Goal: Information Seeking & Learning: Learn about a topic

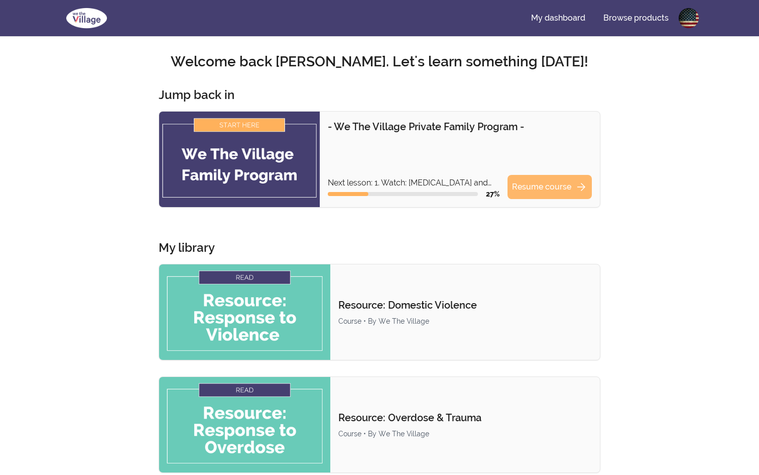
click at [543, 193] on link "Resume course arrow_forward" at bounding box center [550, 187] width 84 height 24
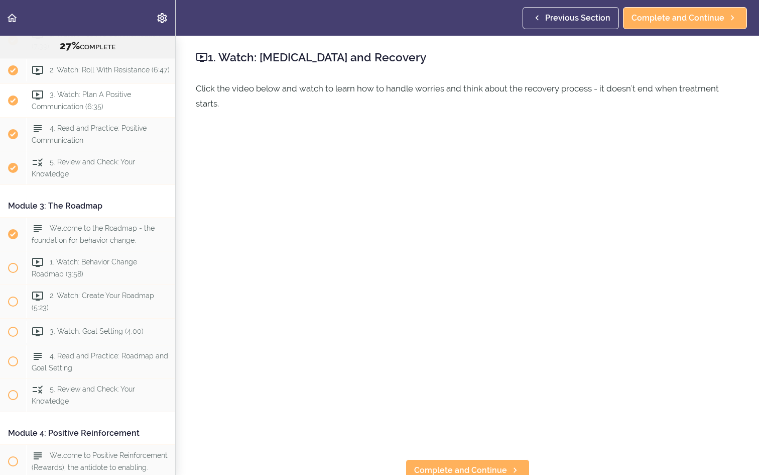
scroll to position [406, 0]
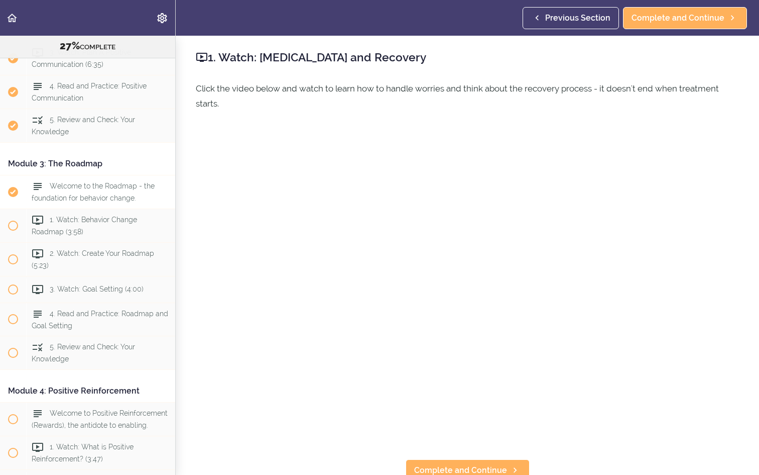
click at [117, 192] on div "Welcome to the Roadmap - the foundation for behavior change." at bounding box center [100, 191] width 149 height 33
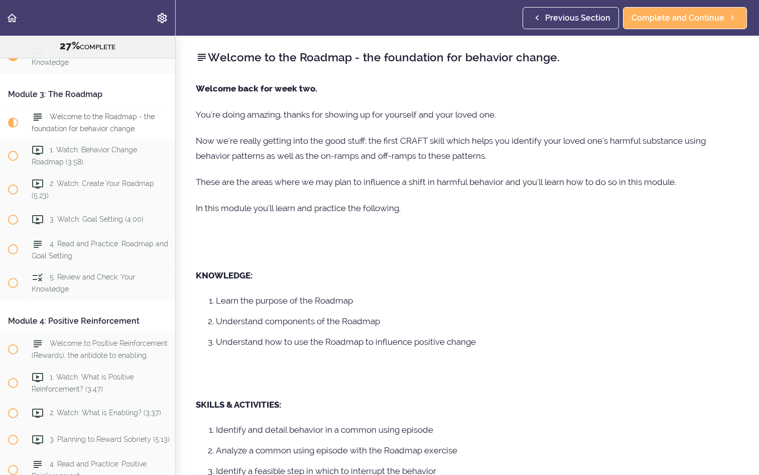
scroll to position [507, 0]
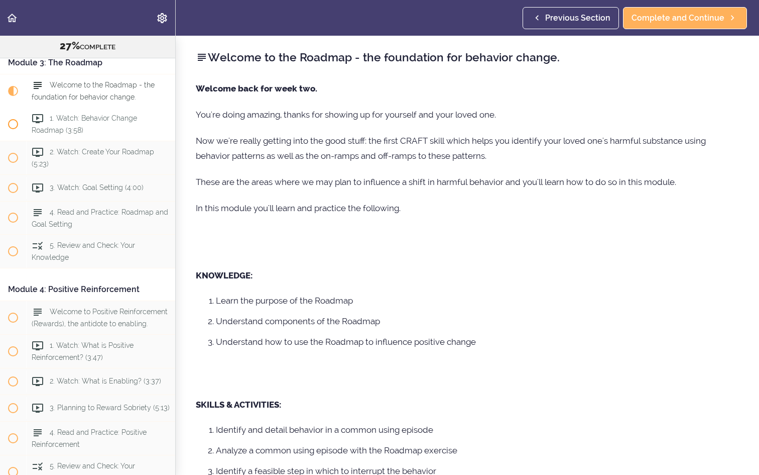
click at [113, 122] on div "1. Watch: Behavior Change Roadmap (3:58)" at bounding box center [100, 123] width 149 height 33
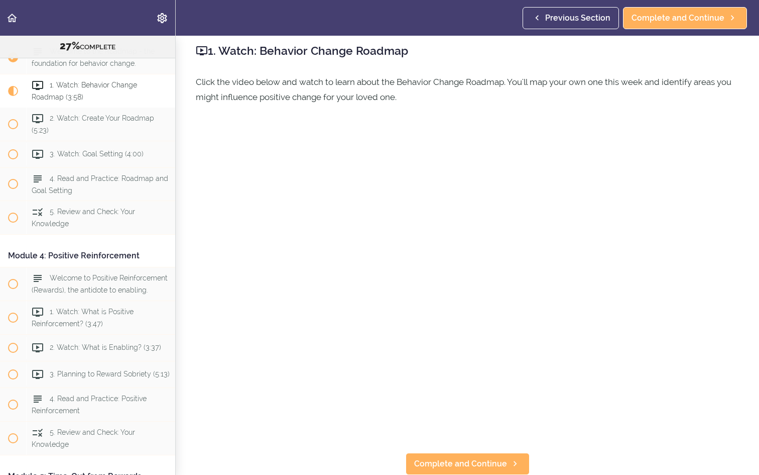
scroll to position [7, 0]
click at [489, 468] on span "Complete and Continue" at bounding box center [460, 463] width 93 height 12
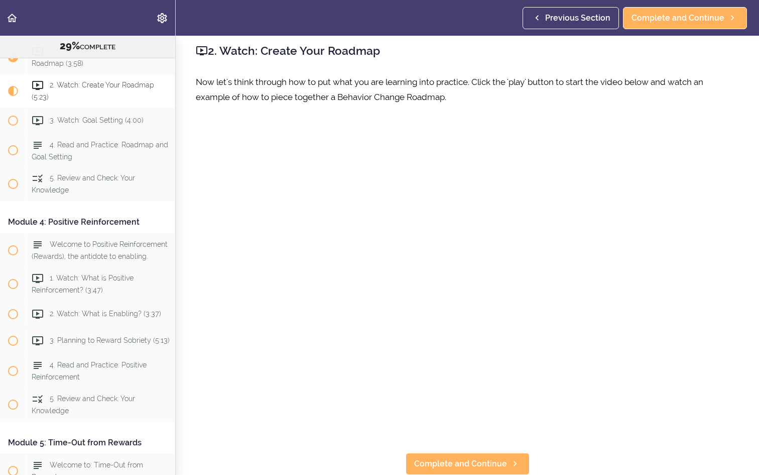
scroll to position [7, 0]
click at [486, 458] on span "Complete and Continue" at bounding box center [460, 463] width 93 height 12
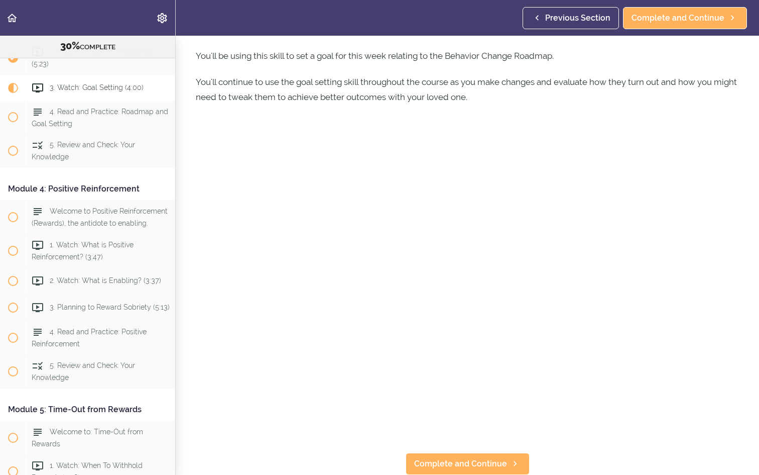
scroll to position [59, 0]
click at [484, 462] on span "Complete and Continue" at bounding box center [460, 463] width 93 height 12
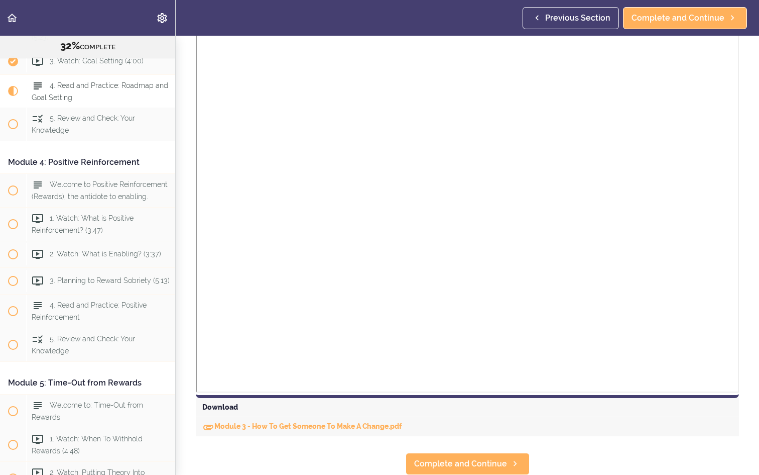
scroll to position [505, 0]
click at [291, 428] on link "Module 3 - How To Get Someone To Make A Change.pdf" at bounding box center [302, 426] width 200 height 8
click at [475, 463] on span "Complete and Continue" at bounding box center [460, 464] width 93 height 12
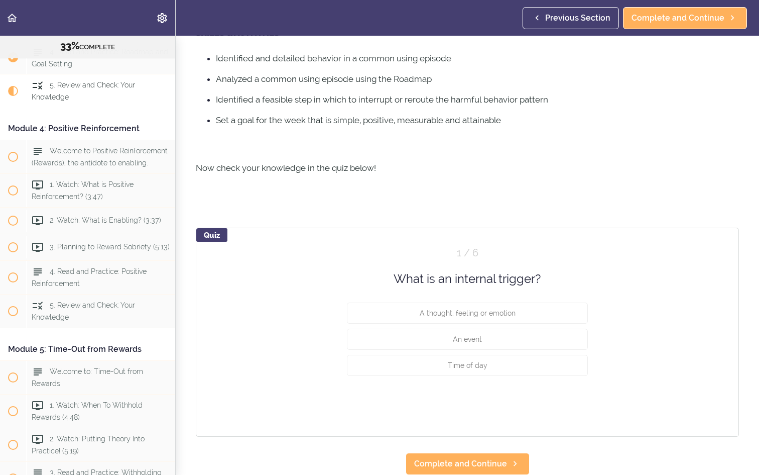
scroll to position [322, 0]
click at [477, 313] on span "A thought, feeling or emotion" at bounding box center [468, 313] width 96 height 8
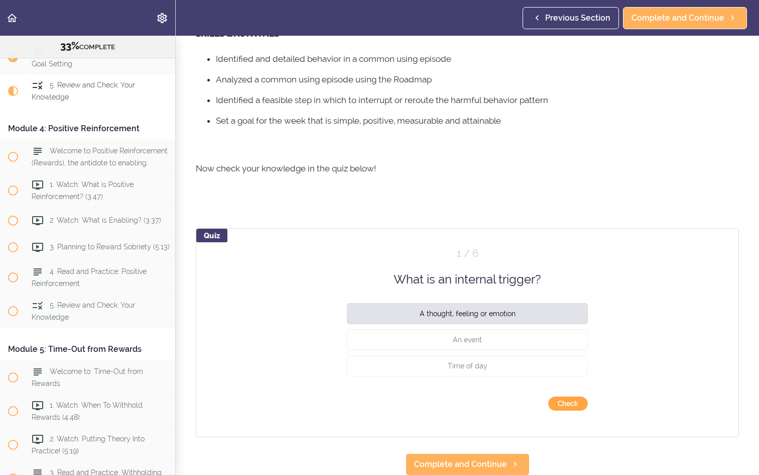
click at [569, 406] on button "Check" at bounding box center [568, 403] width 40 height 14
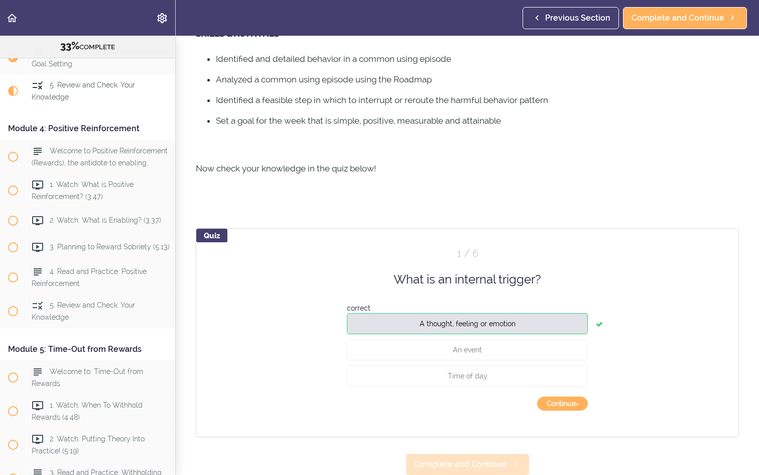
click at [509, 468] on icon at bounding box center [515, 464] width 12 height 11
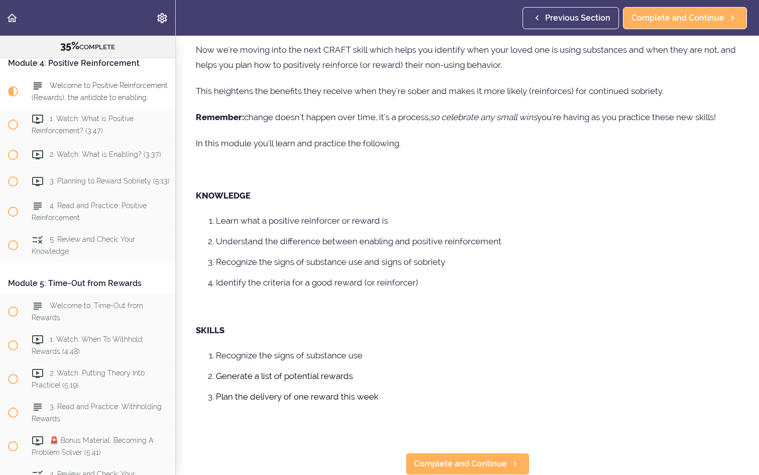
scroll to position [141, 0]
click at [476, 460] on span "Complete and Continue" at bounding box center [460, 464] width 93 height 12
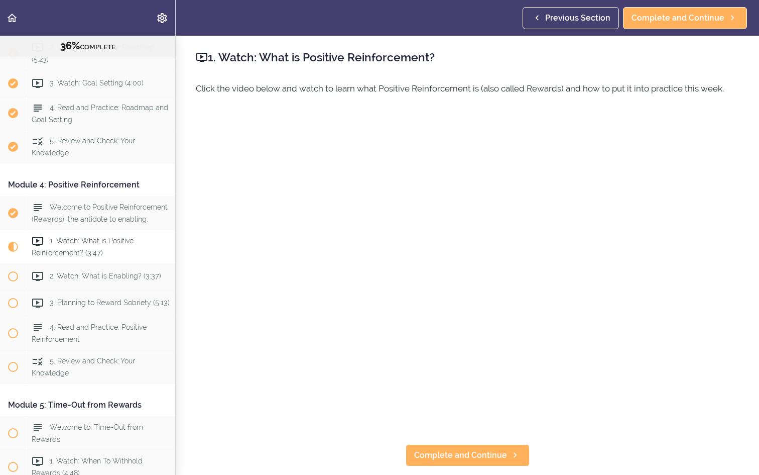
scroll to position [594, 0]
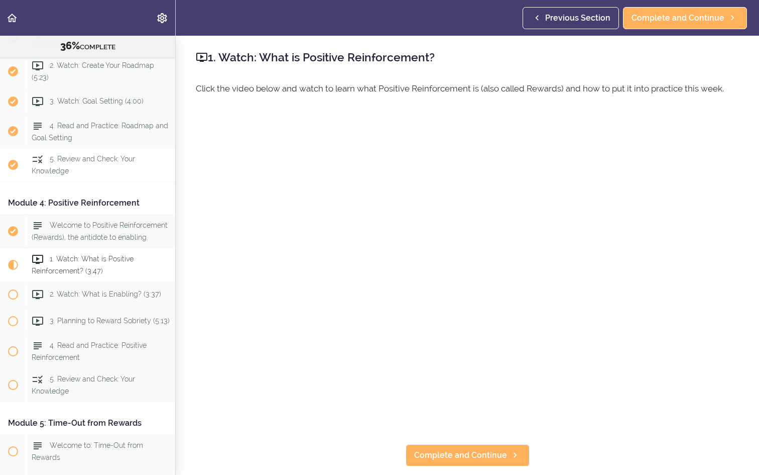
click at [78, 168] on div "5. Review and Check: Your Knowledge" at bounding box center [100, 164] width 149 height 33
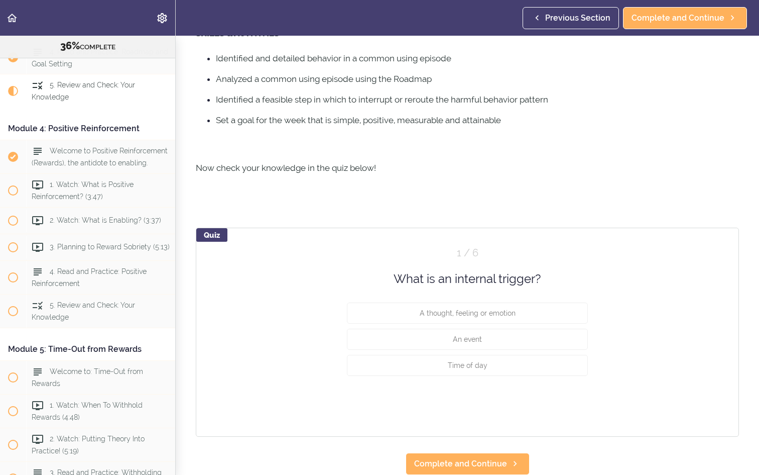
scroll to position [322, 0]
click at [471, 315] on span "A thought, feeling or emotion" at bounding box center [468, 313] width 96 height 8
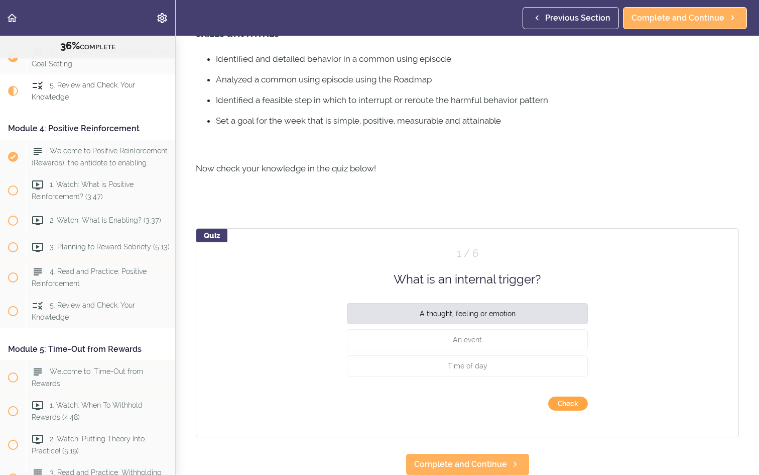
click at [573, 403] on button "Check" at bounding box center [568, 403] width 40 height 14
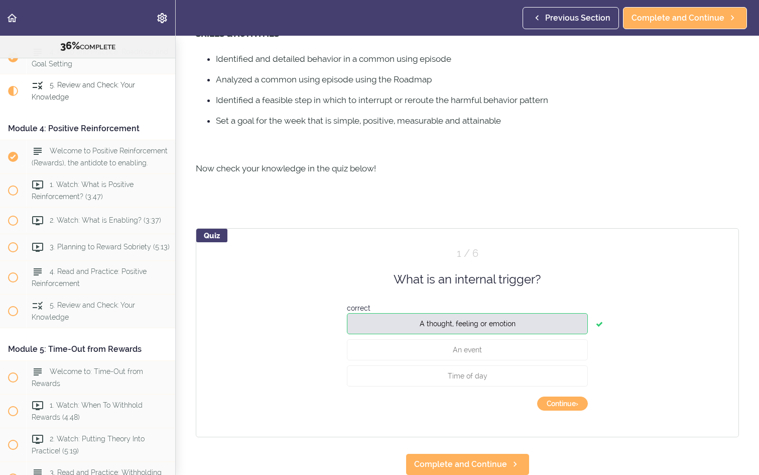
click at [573, 403] on button "Continue ›" at bounding box center [562, 403] width 51 height 14
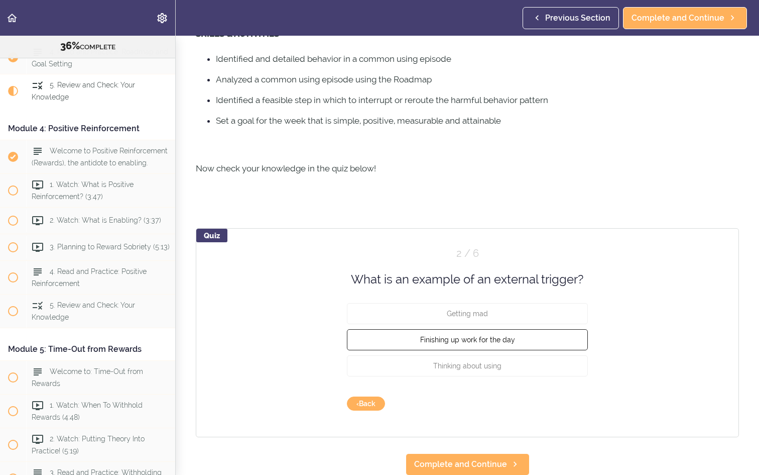
click at [453, 334] on button "Finishing up work for the day" at bounding box center [467, 339] width 241 height 21
click at [569, 403] on button "Check" at bounding box center [568, 403] width 40 height 14
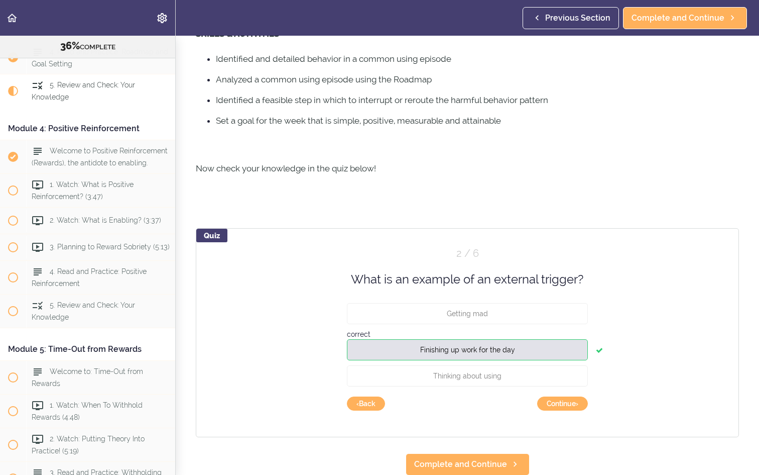
click at [569, 403] on button "Continue ›" at bounding box center [562, 403] width 51 height 14
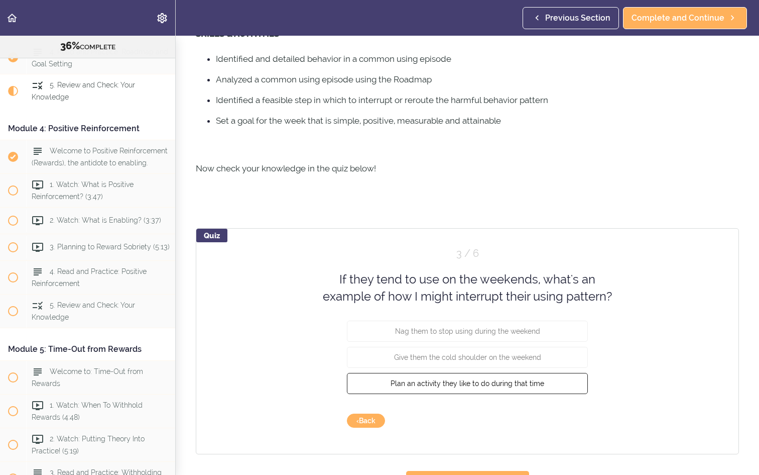
click at [539, 379] on span "Plan an activity they like to do during that time" at bounding box center [468, 383] width 154 height 8
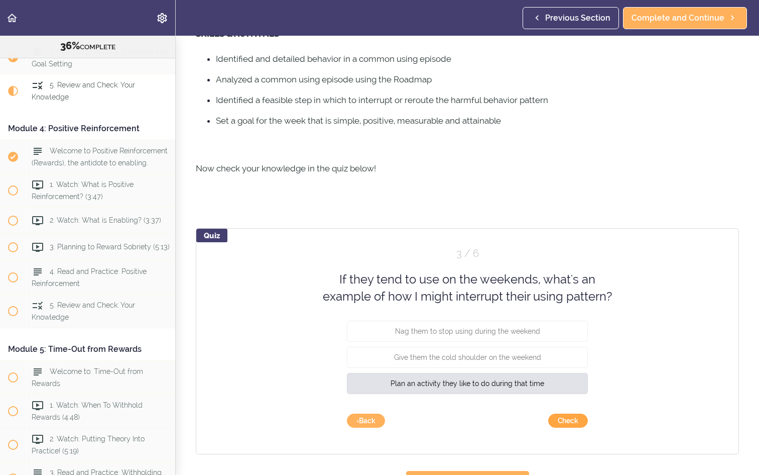
click at [578, 421] on button "Check" at bounding box center [568, 420] width 40 height 14
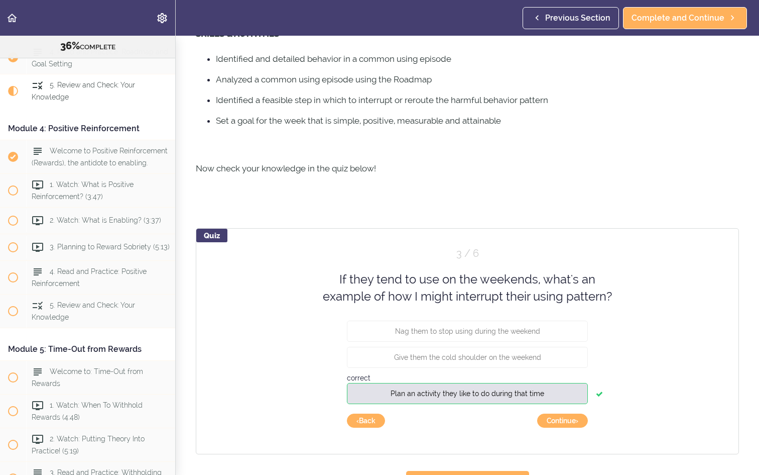
click at [578, 421] on button "Continue ›" at bounding box center [562, 420] width 51 height 14
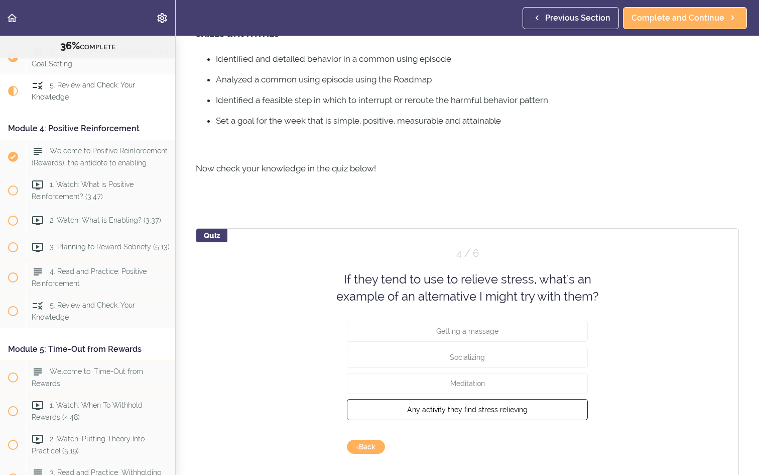
click at [520, 408] on span "Any activity they find stress relieving" at bounding box center [467, 409] width 121 height 8
click at [568, 447] on button "Check" at bounding box center [568, 446] width 40 height 14
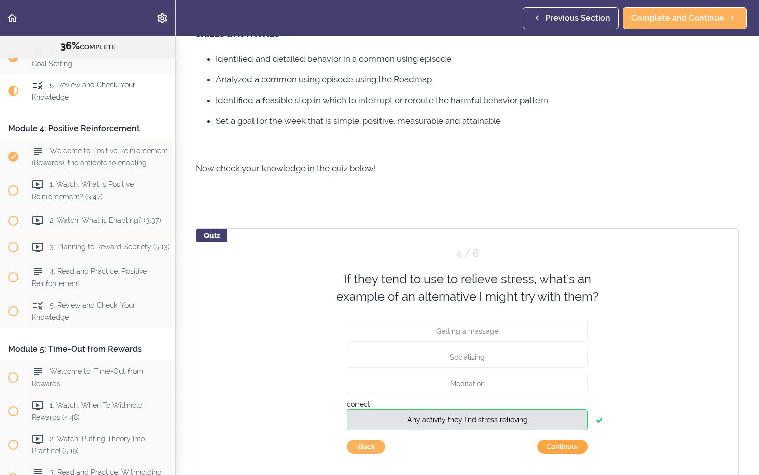
click at [569, 449] on button "Continue ›" at bounding box center [562, 446] width 51 height 14
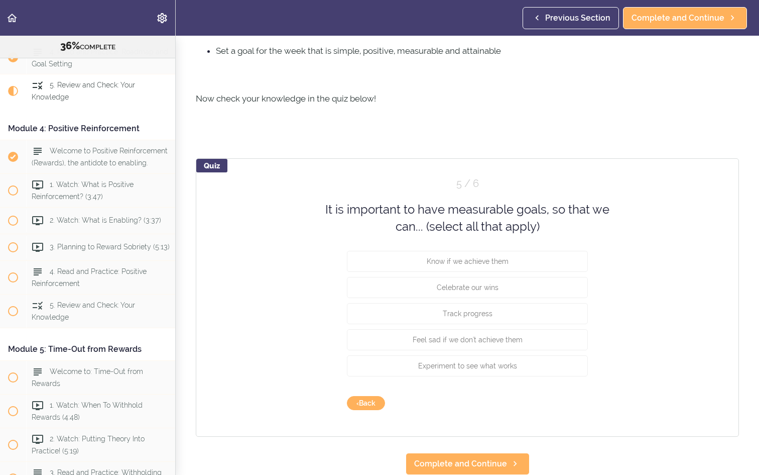
scroll to position [391, 0]
click at [520, 269] on button "Know if we achieve them" at bounding box center [467, 261] width 241 height 21
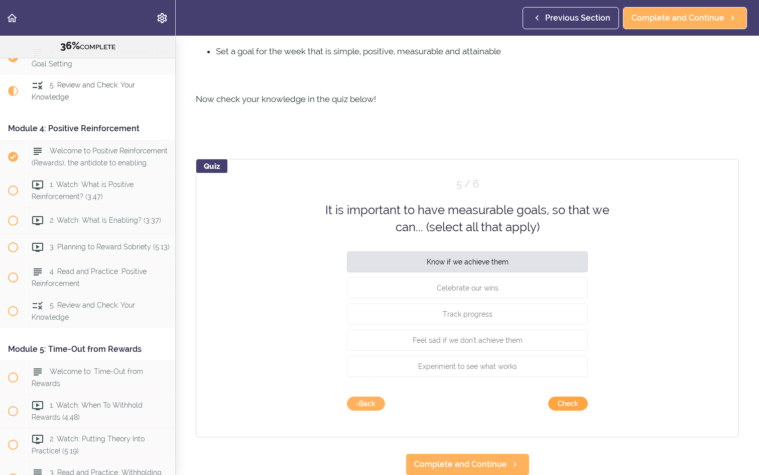
click at [568, 404] on button "Check" at bounding box center [568, 403] width 40 height 14
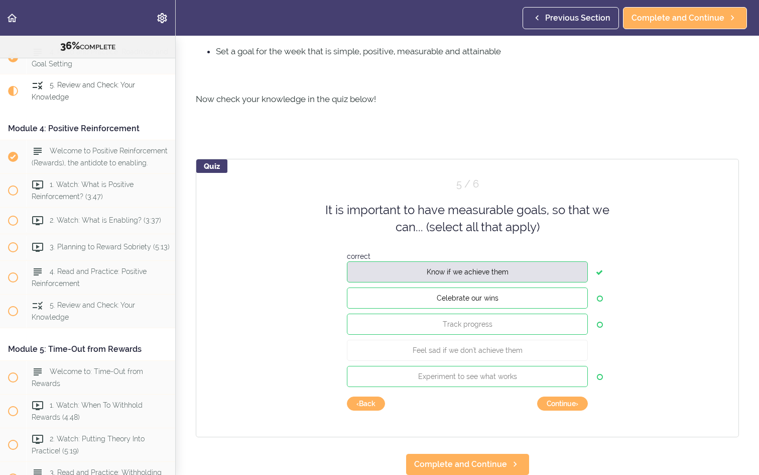
click at [559, 298] on button "Celebrate our wins" at bounding box center [467, 297] width 241 height 21
click at [565, 406] on button "Continue ›" at bounding box center [562, 403] width 51 height 14
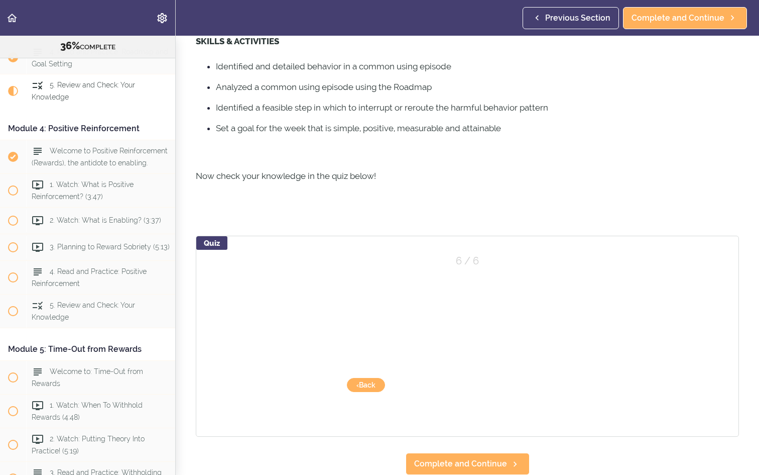
scroll to position [314, 0]
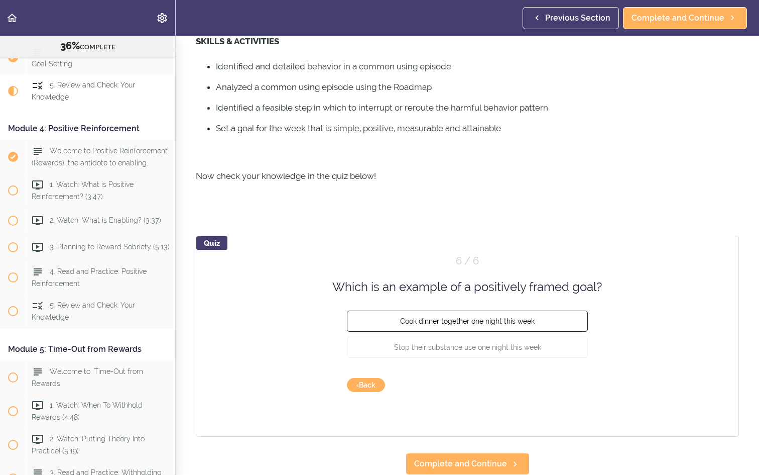
click at [549, 322] on button "Cook dinner together one night this week" at bounding box center [467, 320] width 241 height 21
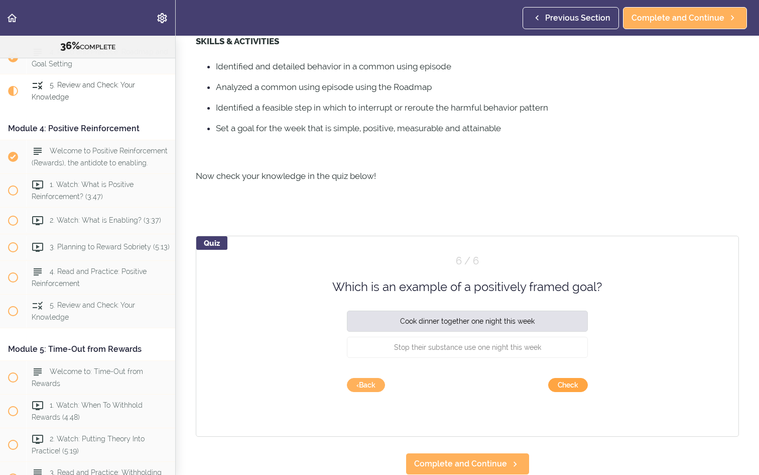
click at [574, 388] on button "Check" at bounding box center [568, 385] width 40 height 14
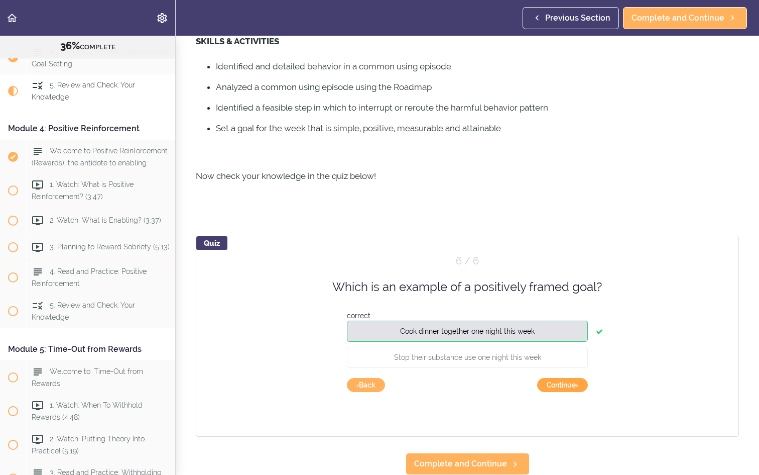
click at [574, 386] on button "Continue ›" at bounding box center [562, 385] width 51 height 14
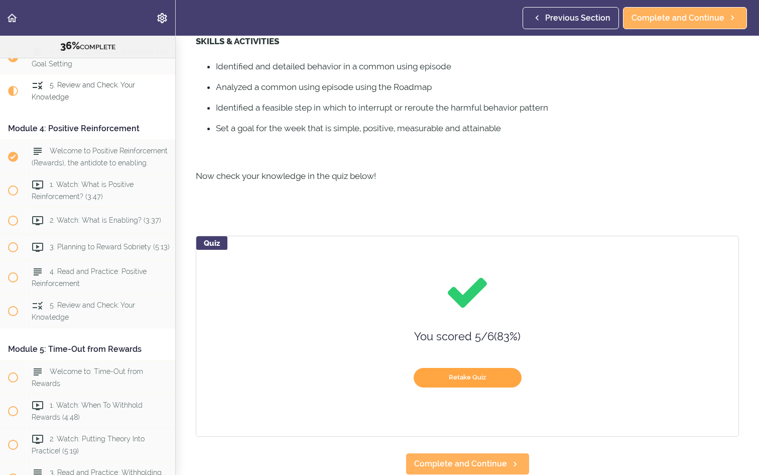
click at [499, 381] on button "Retake Quiz" at bounding box center [468, 378] width 108 height 20
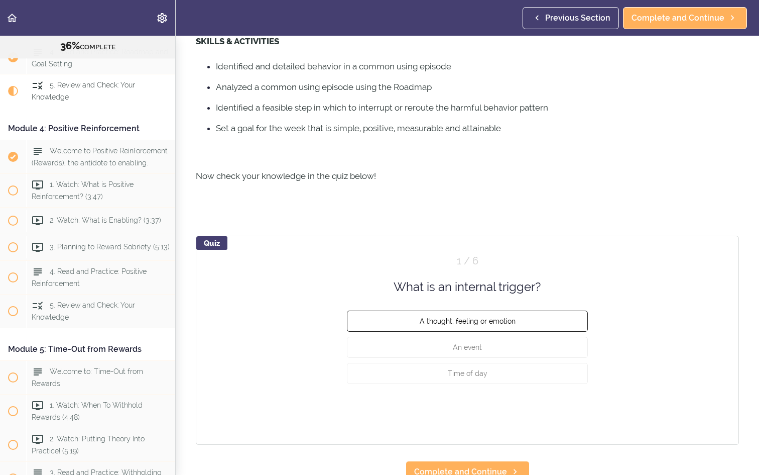
click at [491, 319] on span "A thought, feeling or emotion" at bounding box center [468, 321] width 96 height 8
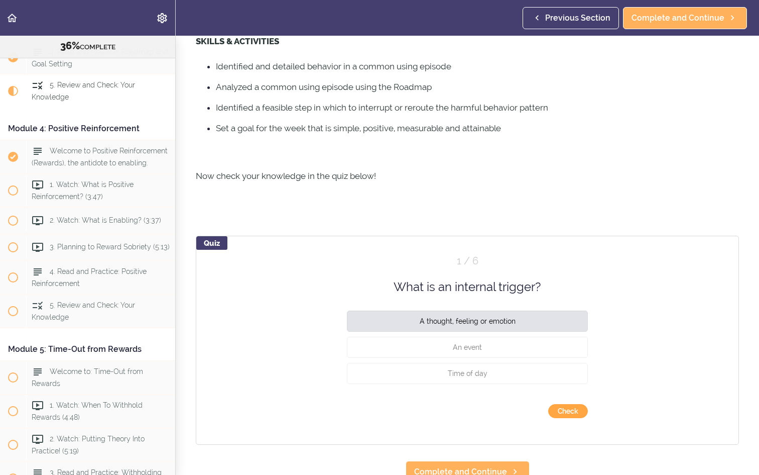
click at [566, 407] on button "Check" at bounding box center [568, 411] width 40 height 14
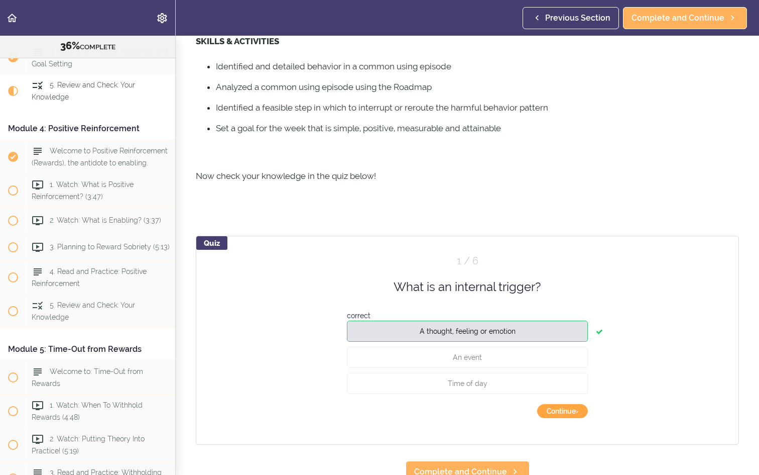
click at [567, 412] on button "Continue ›" at bounding box center [562, 411] width 51 height 14
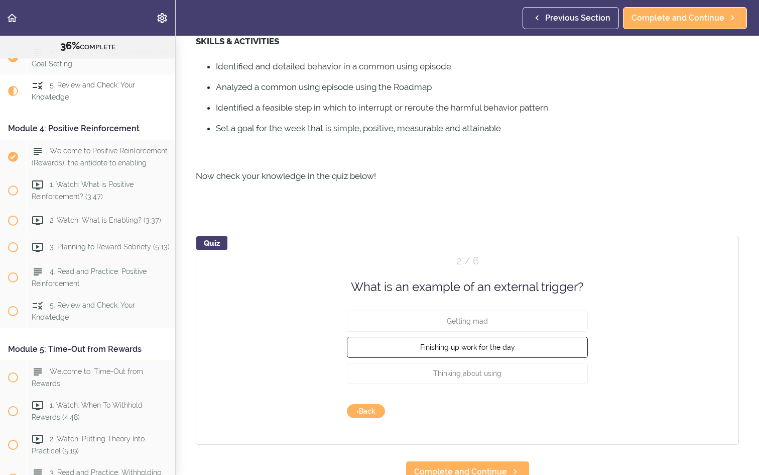
click at [550, 346] on button "Finishing up work for the day" at bounding box center [467, 346] width 241 height 21
click at [574, 413] on button "Check" at bounding box center [568, 411] width 40 height 14
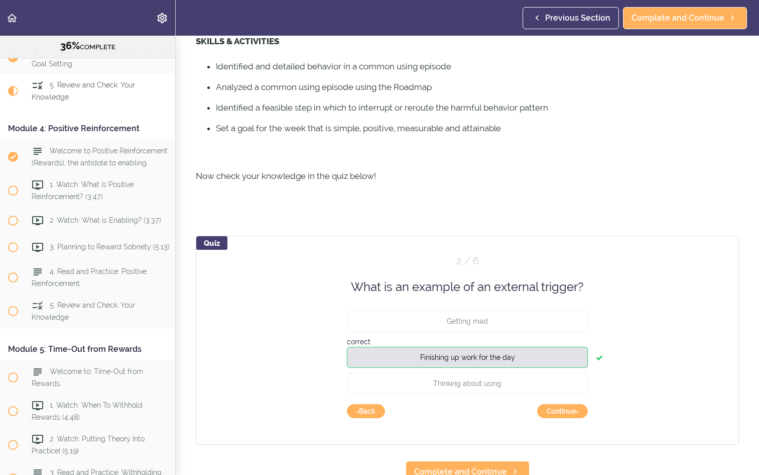
click at [574, 413] on button "Continue ›" at bounding box center [562, 411] width 51 height 14
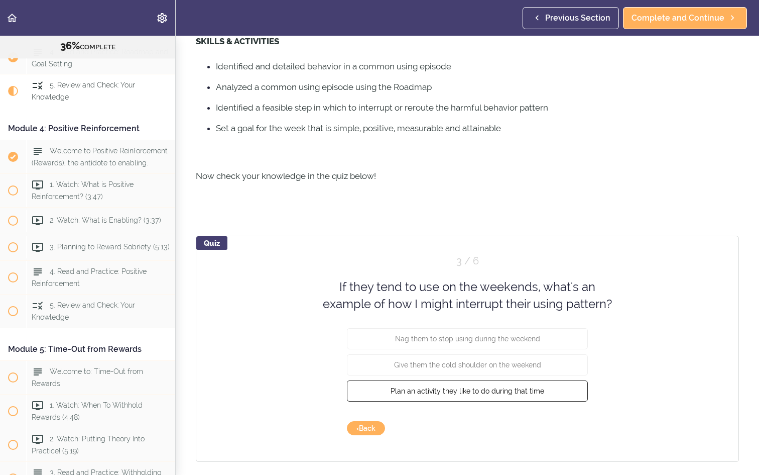
click at [564, 384] on button "Plan an activity they like to do during that time" at bounding box center [467, 390] width 241 height 21
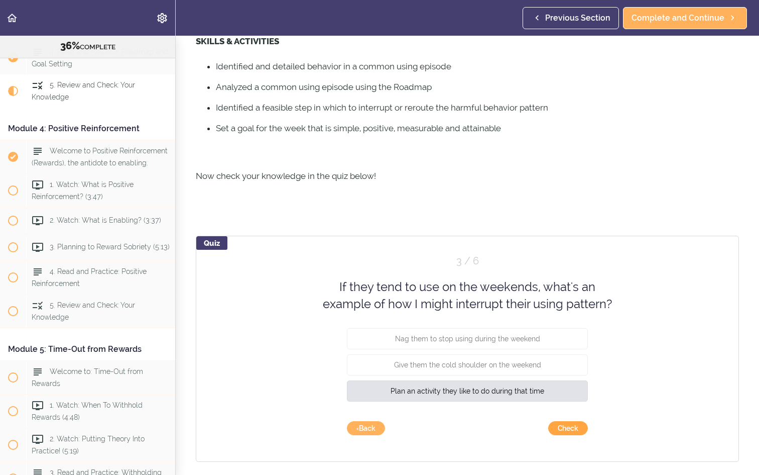
click at [574, 426] on button "Check" at bounding box center [568, 428] width 40 height 14
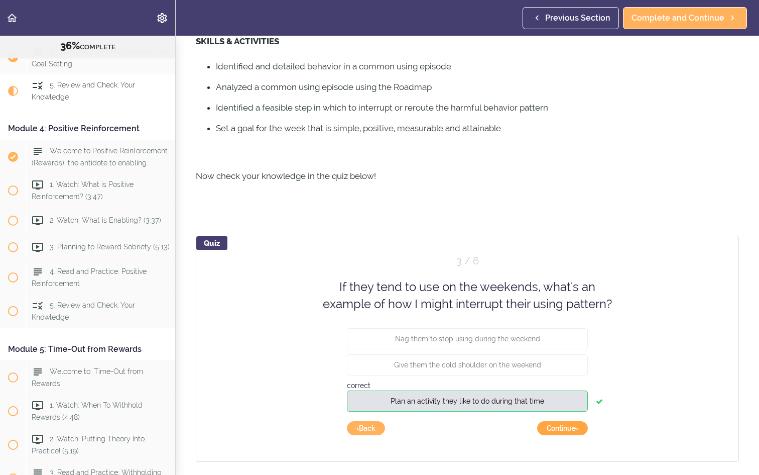
click at [567, 430] on button "Continue ›" at bounding box center [562, 428] width 51 height 14
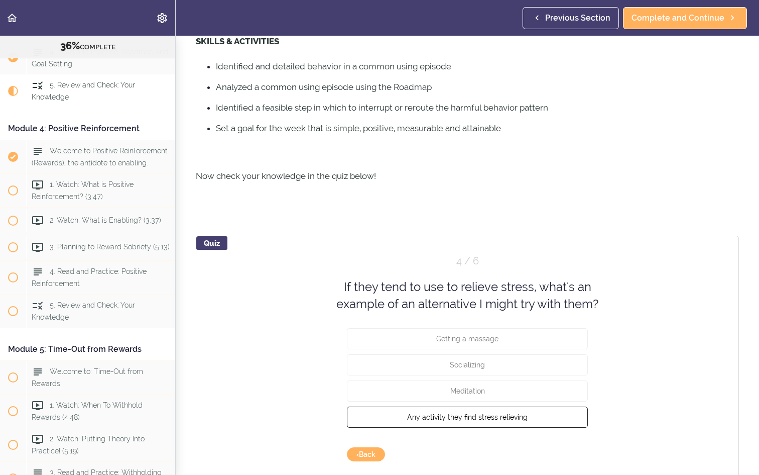
click at [548, 418] on button "Any activity they find stress relieving" at bounding box center [467, 416] width 241 height 21
click at [572, 454] on button "Check" at bounding box center [568, 454] width 40 height 14
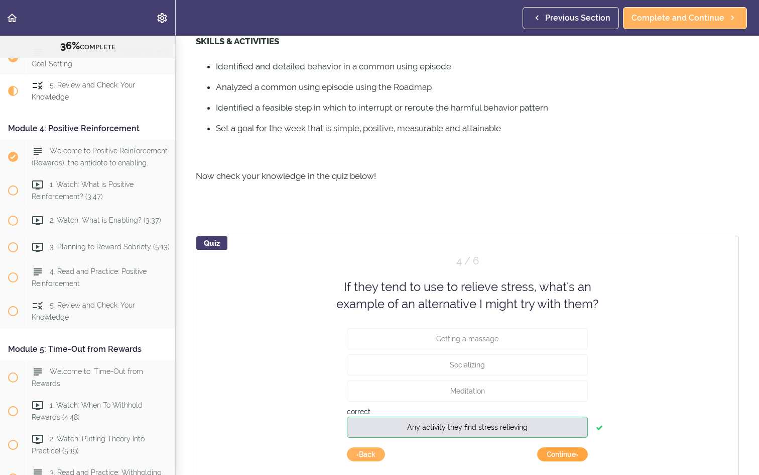
click at [570, 458] on button "Continue ›" at bounding box center [562, 454] width 51 height 14
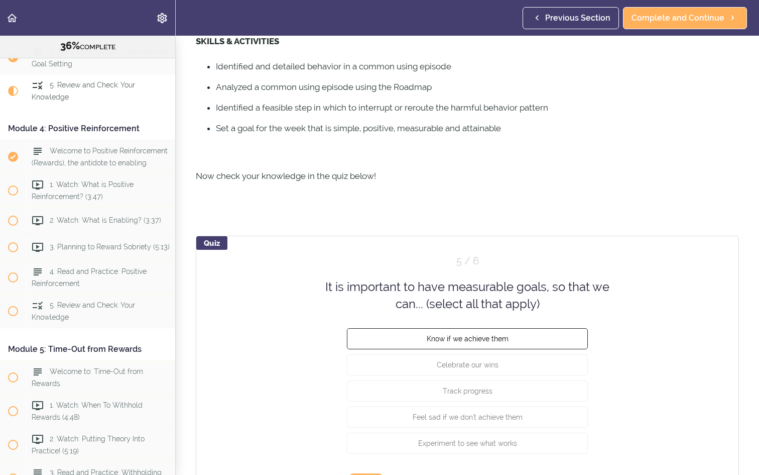
click at [549, 342] on button "Know if we achieve them" at bounding box center [467, 337] width 241 height 21
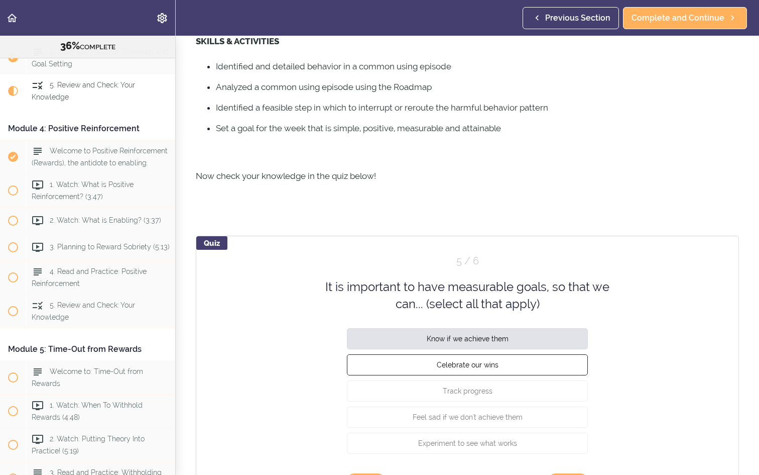
click at [545, 366] on button "Celebrate our wins" at bounding box center [467, 364] width 241 height 21
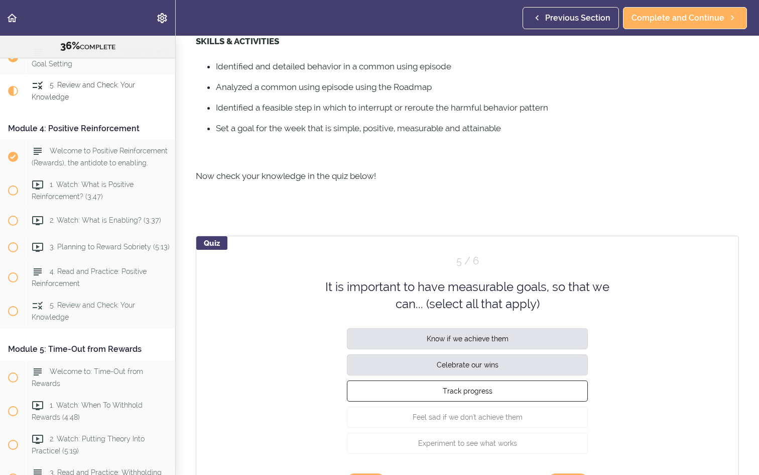
click at [541, 398] on button "Track progress" at bounding box center [467, 390] width 241 height 21
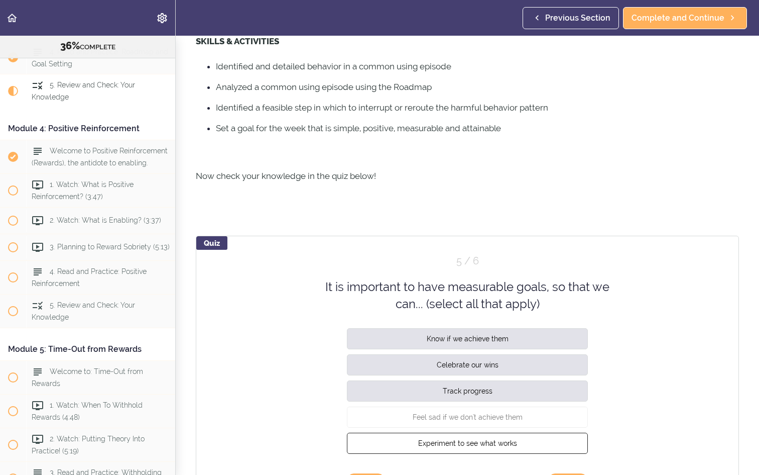
click at [550, 445] on button "Experiment to see what works" at bounding box center [467, 442] width 241 height 21
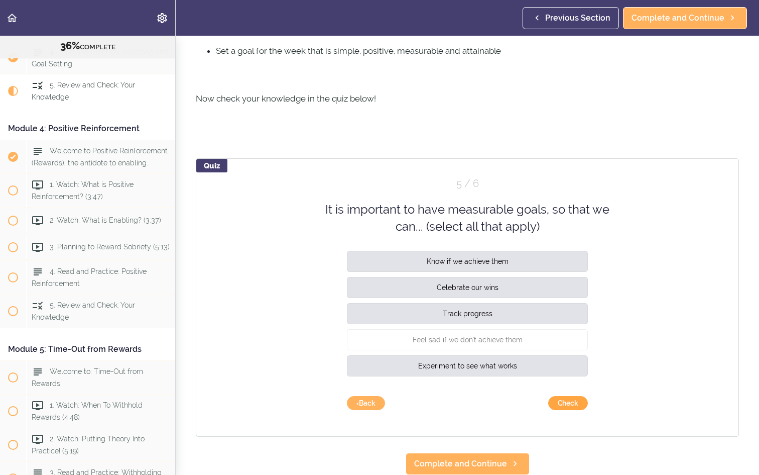
scroll to position [391, 0]
click at [577, 398] on button "Check" at bounding box center [568, 403] width 40 height 14
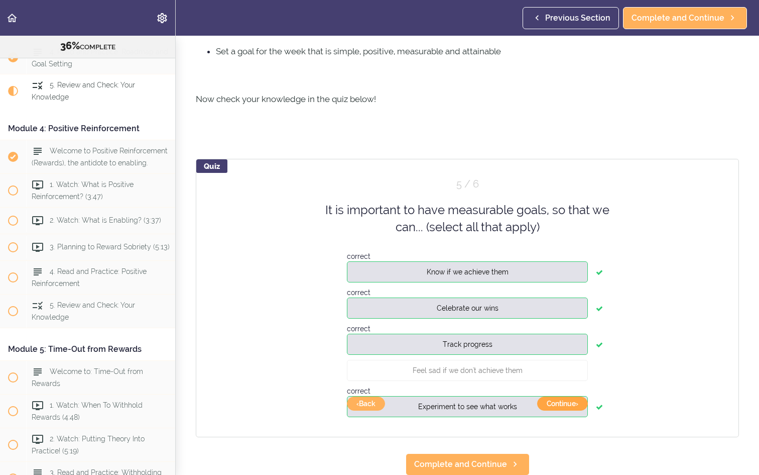
click at [575, 402] on button "Continue ›" at bounding box center [562, 403] width 51 height 14
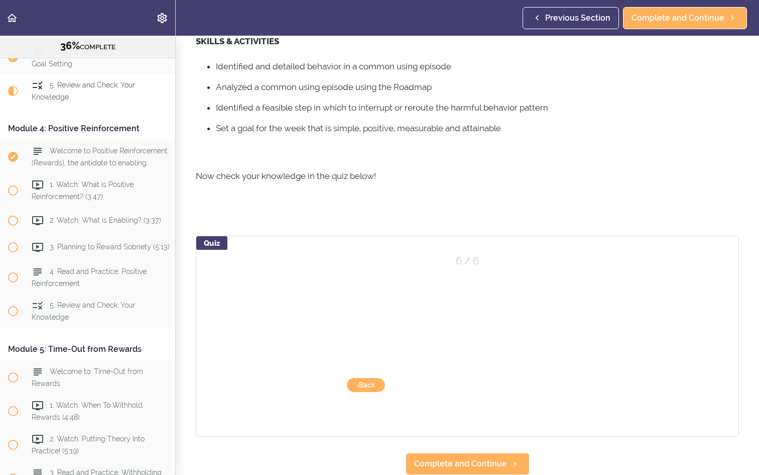
scroll to position [314, 0]
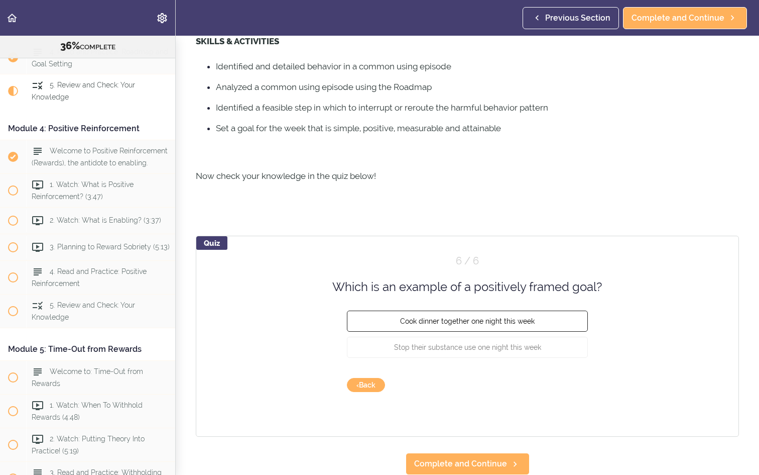
click at [541, 316] on button "Cook dinner together one night this week" at bounding box center [467, 320] width 241 height 21
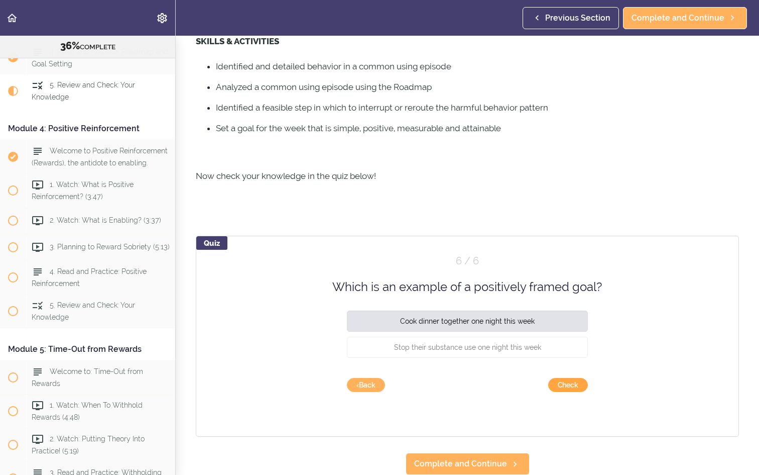
click at [569, 383] on button "Check" at bounding box center [568, 385] width 40 height 14
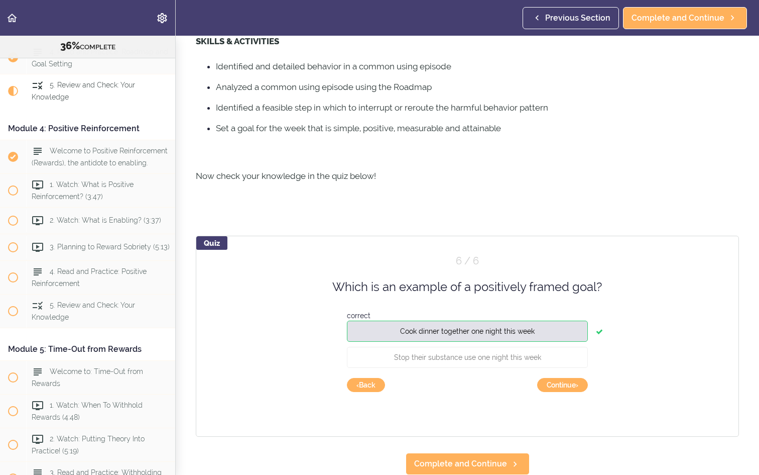
click at [569, 383] on button "Continue ›" at bounding box center [562, 385] width 51 height 14
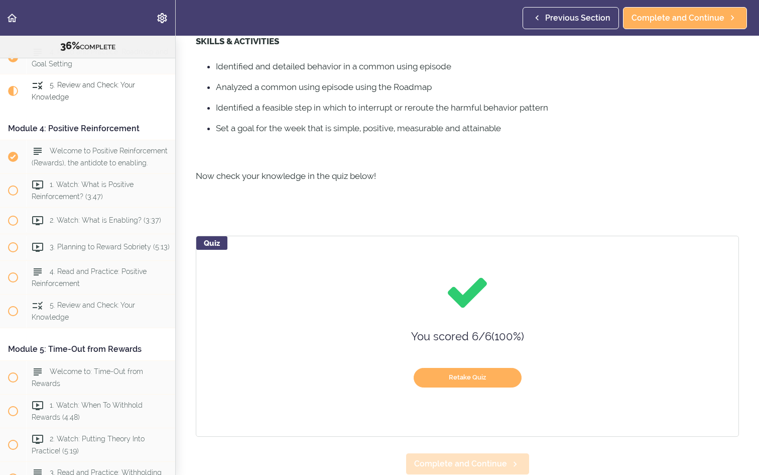
click at [507, 466] on link "Complete and Continue" at bounding box center [468, 463] width 124 height 22
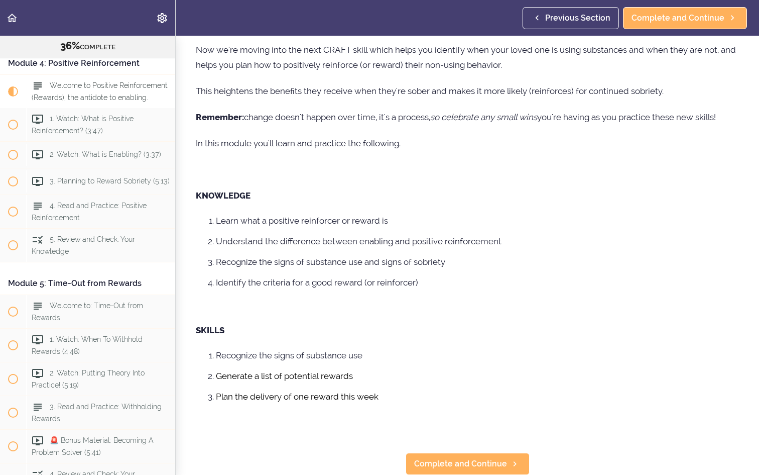
scroll to position [141, 0]
click at [485, 461] on span "Complete and Continue" at bounding box center [460, 464] width 93 height 12
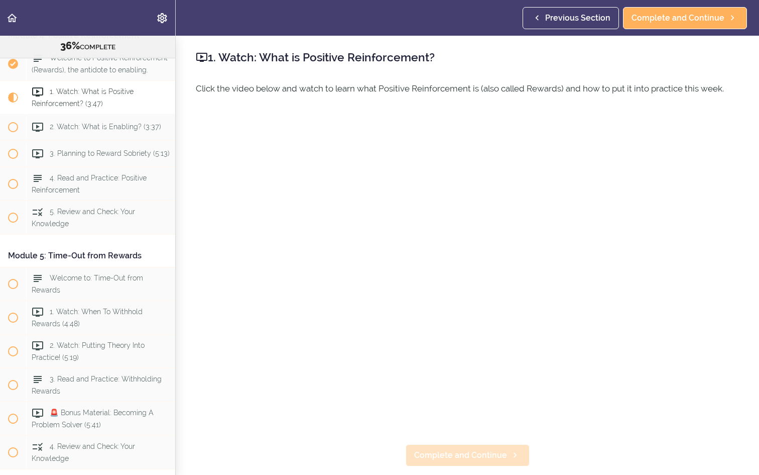
scroll to position [767, 0]
